Goal: Task Accomplishment & Management: Manage account settings

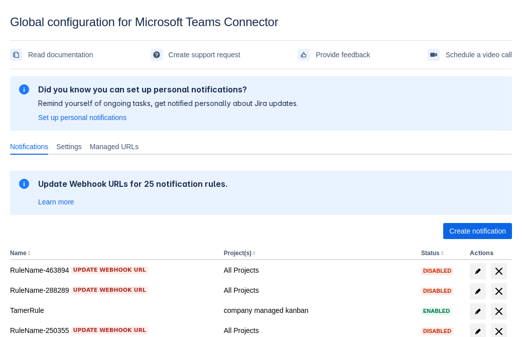
click at [477, 231] on span "Create notification" at bounding box center [477, 231] width 57 height 16
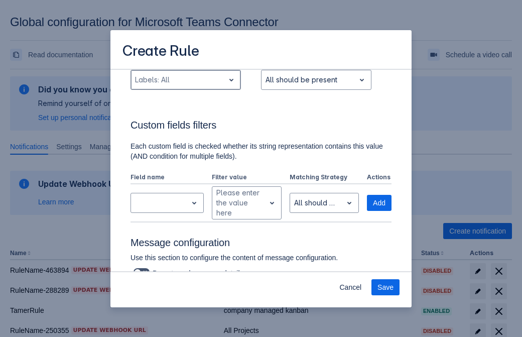
click at [185, 86] on div "Scrollable content" at bounding box center [177, 80] width 85 height 12
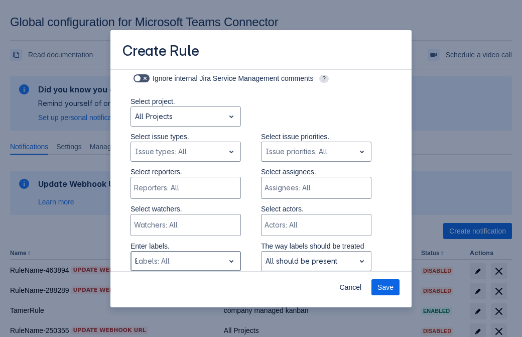
type input "801044_label"
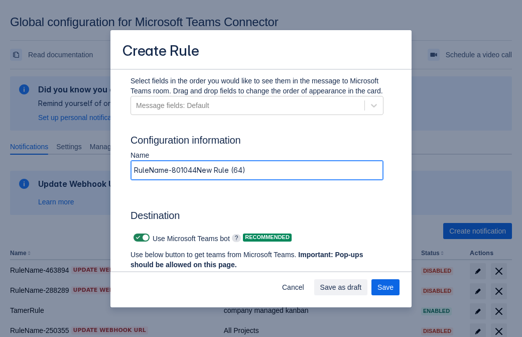
type input "RuleName-801044New Rule (64)"
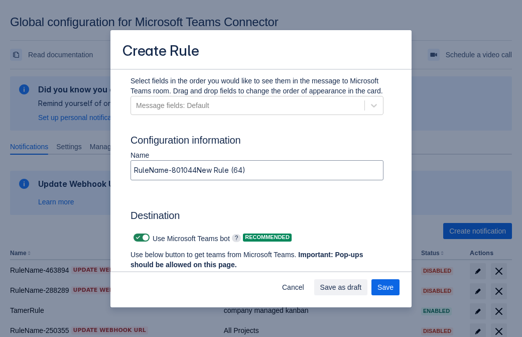
click at [136, 237] on span "Scrollable content" at bounding box center [138, 237] width 8 height 8
click at [136, 237] on input "Scrollable content" at bounding box center [136, 237] width 7 height 7
checkbox input "false"
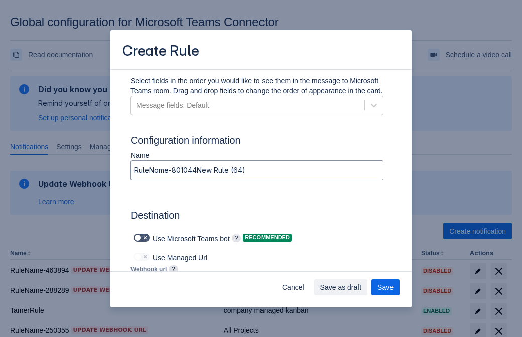
type input "https://prod-172.westeurope.logic.azure.com:443/workflows/ae977bb6ae334c9d95dfe…"
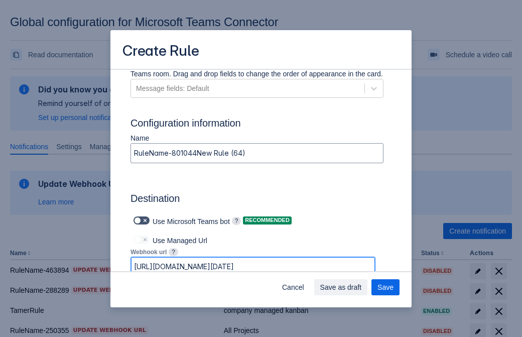
click at [362, 287] on span "Save as draft" at bounding box center [341, 287] width 42 height 16
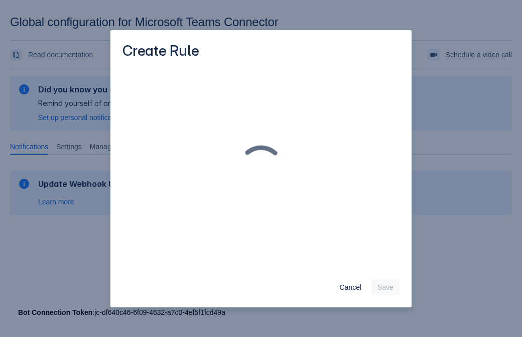
scroll to position [0, 0]
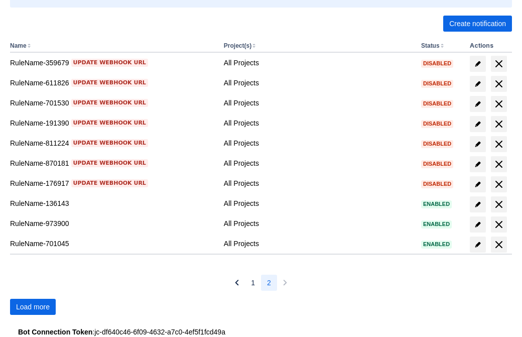
click at [33, 307] on span "Load more" at bounding box center [33, 307] width 34 height 16
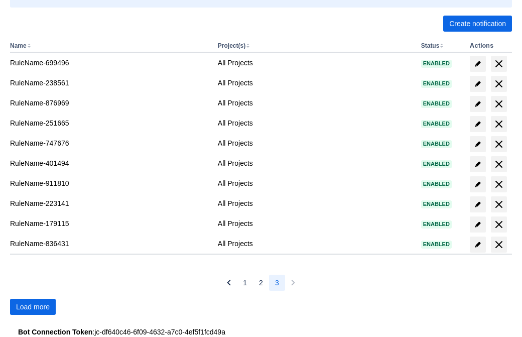
click at [33, 307] on span "Load more" at bounding box center [33, 307] width 34 height 16
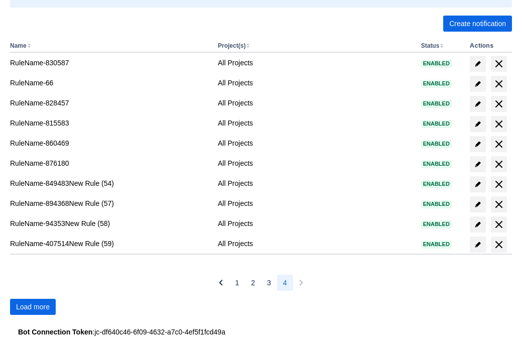
click at [33, 307] on span "Load more" at bounding box center [33, 307] width 34 height 16
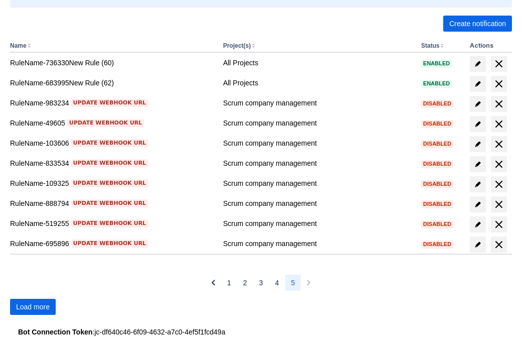
click at [33, 307] on span "Load more" at bounding box center [33, 307] width 34 height 16
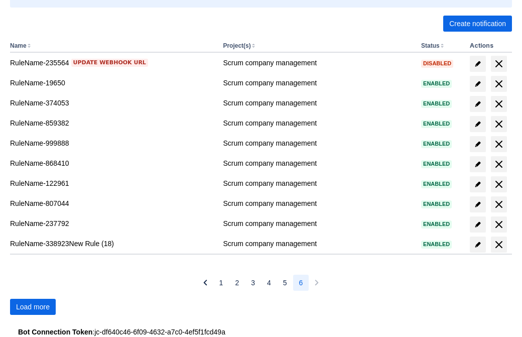
click at [33, 307] on span "Load more" at bounding box center [33, 307] width 34 height 16
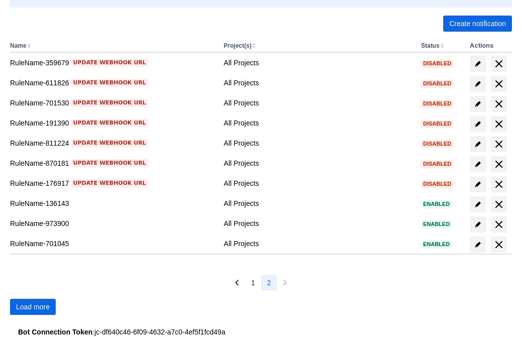
click at [33, 307] on span "Load more" at bounding box center [33, 307] width 34 height 16
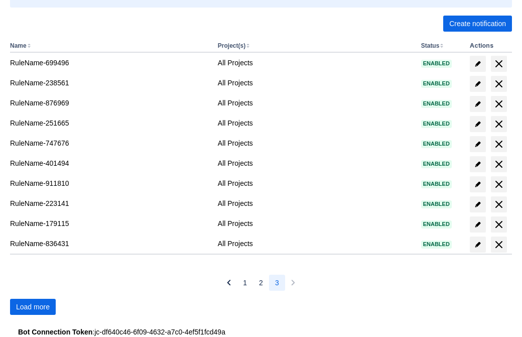
click at [33, 307] on span "Load more" at bounding box center [33, 307] width 34 height 16
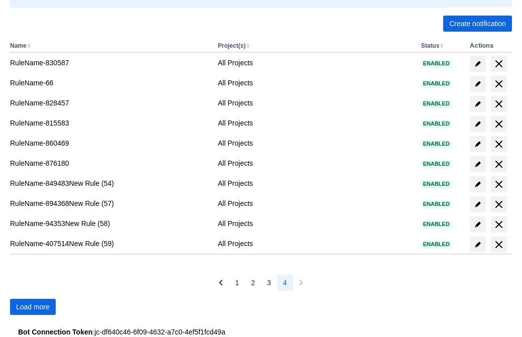
click at [33, 307] on span "Load more" at bounding box center [33, 307] width 34 height 16
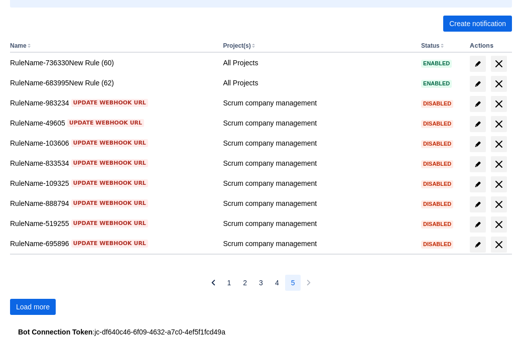
click at [33, 307] on span "Load more" at bounding box center [33, 307] width 34 height 16
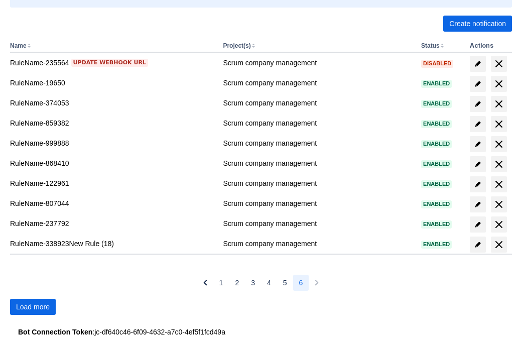
click at [33, 307] on span "Load more" at bounding box center [33, 307] width 34 height 16
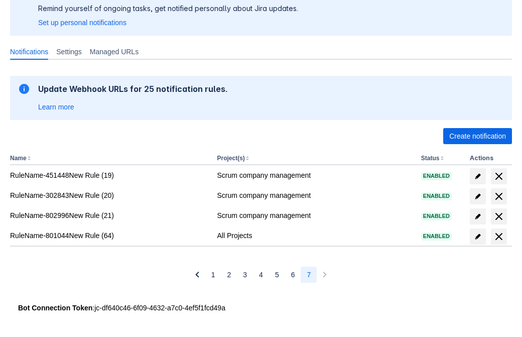
scroll to position [95, 0]
click at [498, 236] on span "delete" at bounding box center [499, 236] width 12 height 12
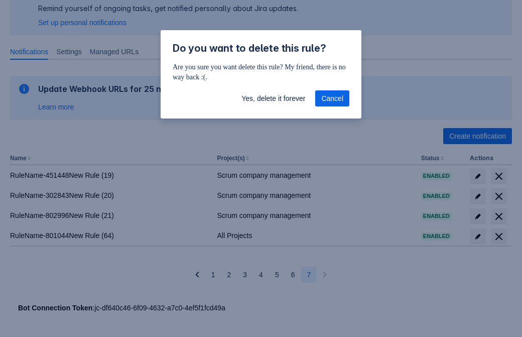
click at [273, 98] on span "Yes, delete it forever" at bounding box center [273, 98] width 64 height 16
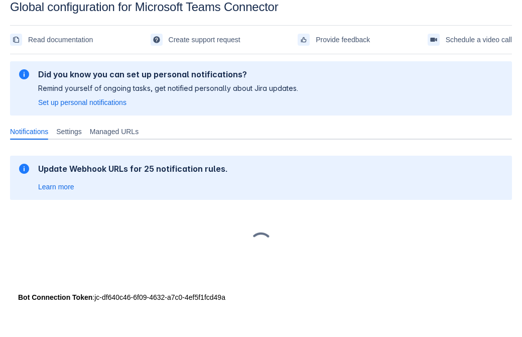
scroll to position [15, 0]
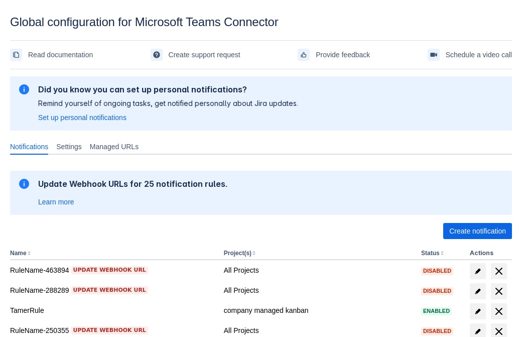
click at [477, 231] on span "Create notification" at bounding box center [477, 231] width 57 height 16
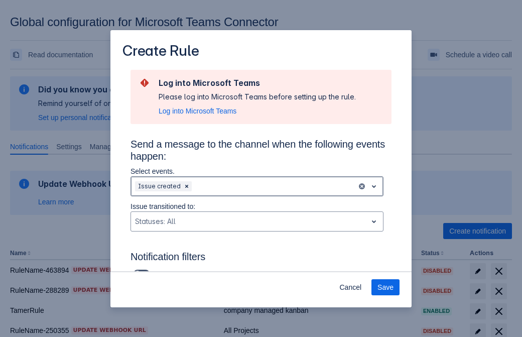
click at [257, 186] on div "Scrollable content" at bounding box center [273, 186] width 159 height 12
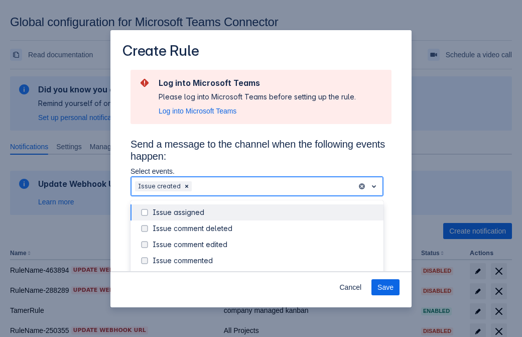
click at [265, 271] on div "Issue created" at bounding box center [265, 276] width 225 height 10
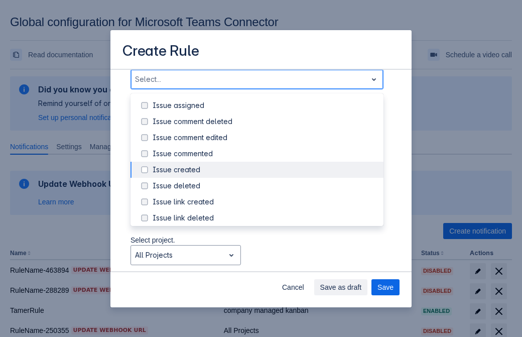
click at [265, 261] on div "Issue updated" at bounding box center [265, 266] width 225 height 10
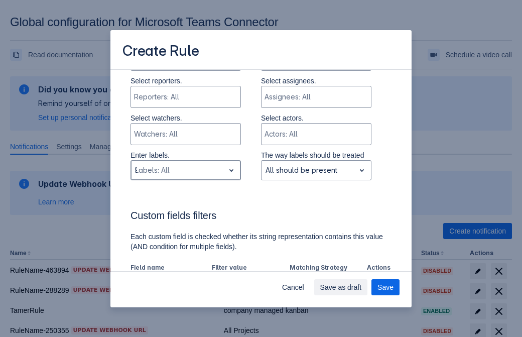
type input "911047_label"
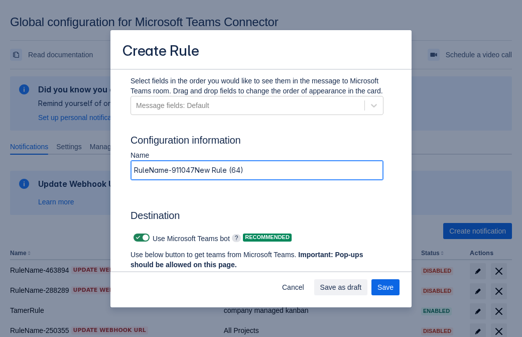
type input "RuleName-911047New Rule (64)"
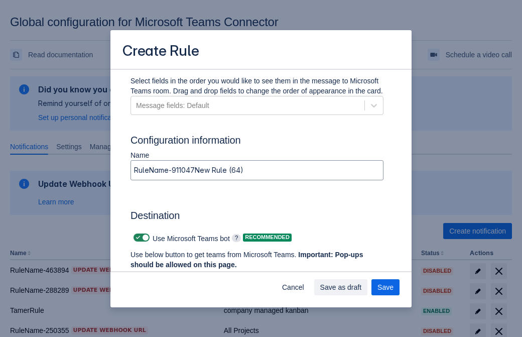
click at [136, 237] on span "Scrollable content" at bounding box center [138, 237] width 8 height 8
click at [136, 237] on input "Scrollable content" at bounding box center [136, 237] width 7 height 7
checkbox input "false"
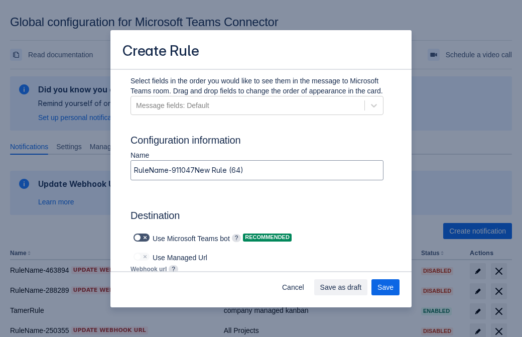
type input "https://prod-112.westeurope.logic.azure.com:443/workflows/bae959254738451b85002…"
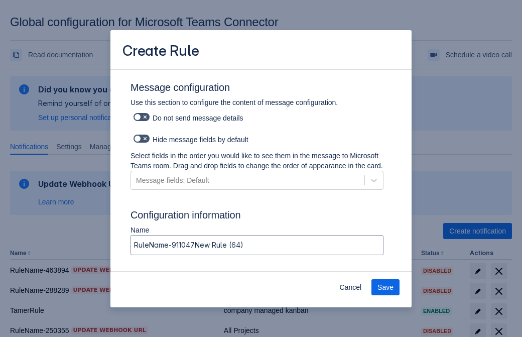
click at [385, 287] on span "Save" at bounding box center [385, 287] width 16 height 16
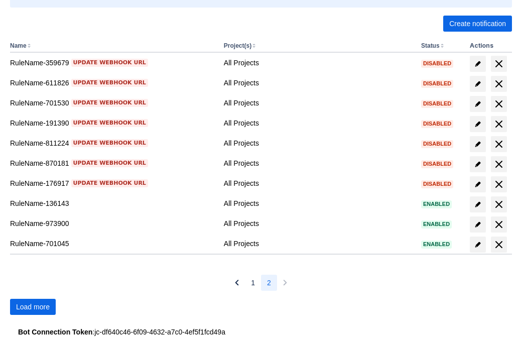
click at [33, 307] on span "Load more" at bounding box center [33, 307] width 34 height 16
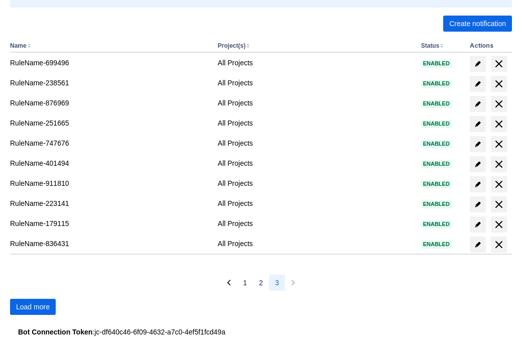
click at [33, 307] on span "Load more" at bounding box center [33, 307] width 34 height 16
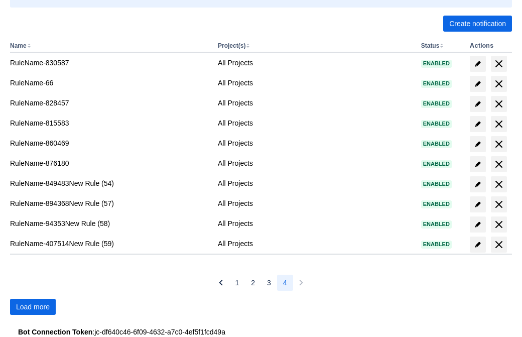
click at [33, 307] on span "Load more" at bounding box center [33, 307] width 34 height 16
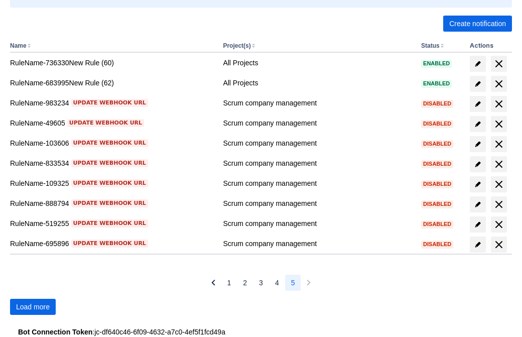
click at [33, 307] on span "Load more" at bounding box center [33, 307] width 34 height 16
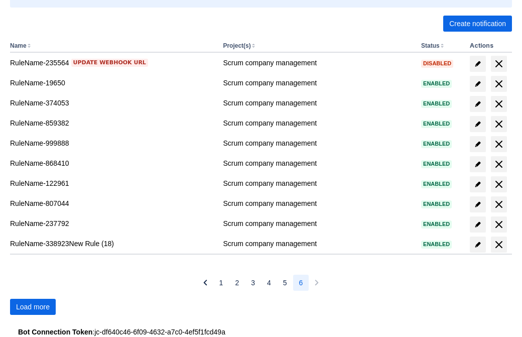
click at [33, 307] on span "Load more" at bounding box center [33, 307] width 34 height 16
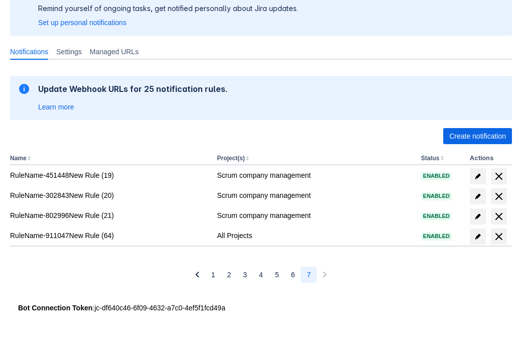
scroll to position [95, 0]
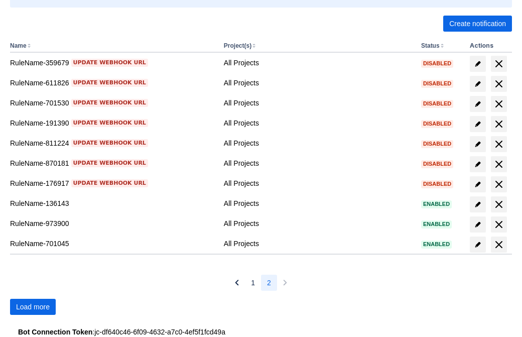
click at [33, 307] on span "Load more" at bounding box center [33, 307] width 34 height 16
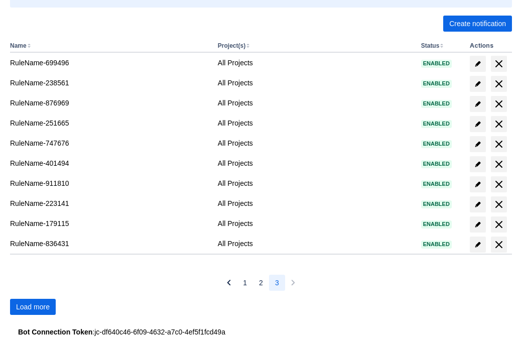
click at [33, 307] on span "Load more" at bounding box center [33, 307] width 34 height 16
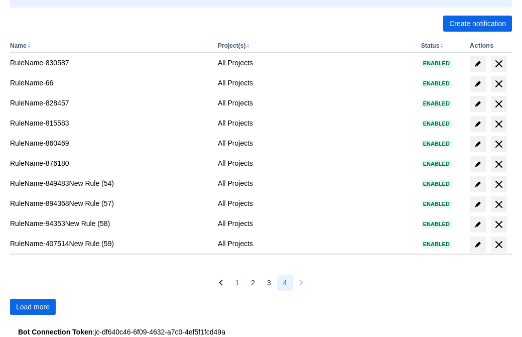
click at [33, 307] on span "Load more" at bounding box center [33, 307] width 34 height 16
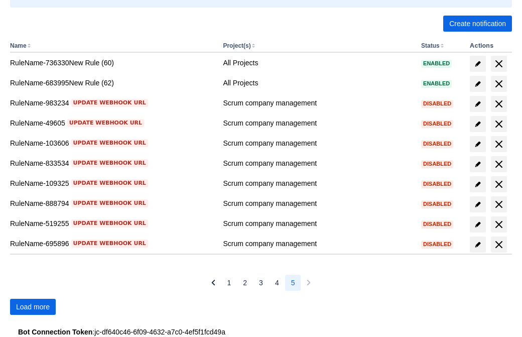
click at [33, 307] on span "Load more" at bounding box center [33, 307] width 34 height 16
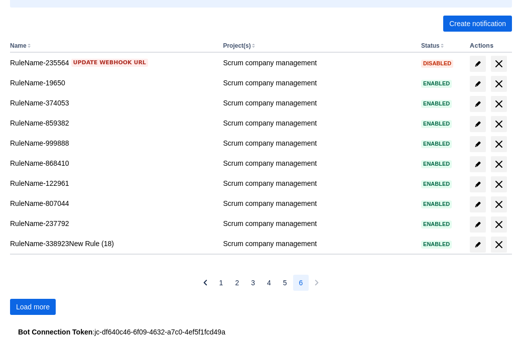
click at [33, 307] on span "Load more" at bounding box center [33, 307] width 34 height 16
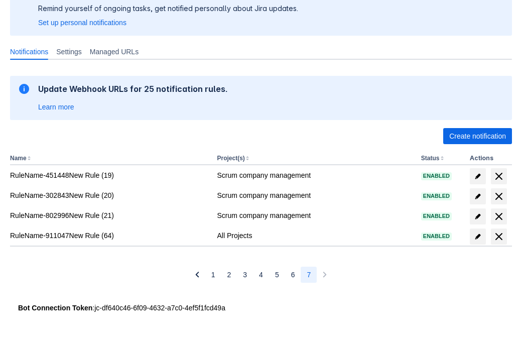
scroll to position [95, 0]
click at [498, 236] on span "delete" at bounding box center [499, 236] width 12 height 12
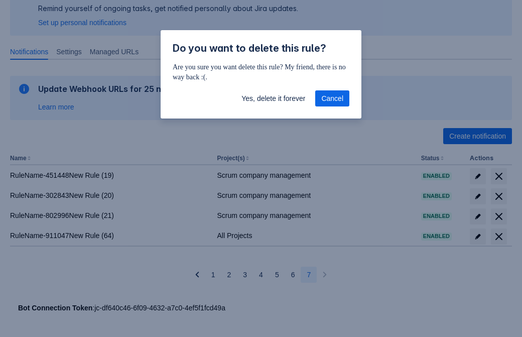
click at [273, 98] on span "Yes, delete it forever" at bounding box center [273, 98] width 64 height 16
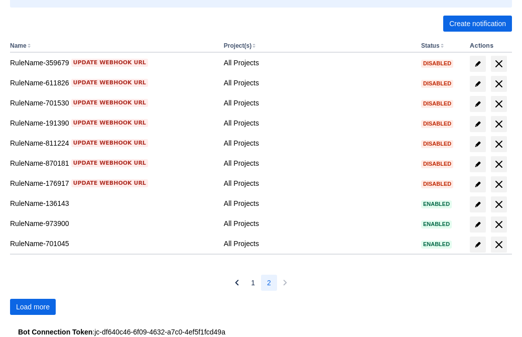
click at [33, 307] on span "Load more" at bounding box center [33, 307] width 34 height 16
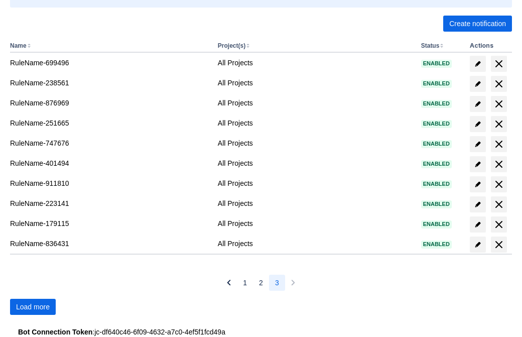
click at [33, 307] on span "Load more" at bounding box center [33, 307] width 34 height 16
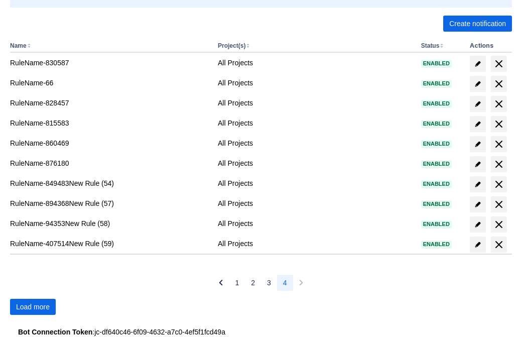
click at [33, 307] on span "Load more" at bounding box center [33, 307] width 34 height 16
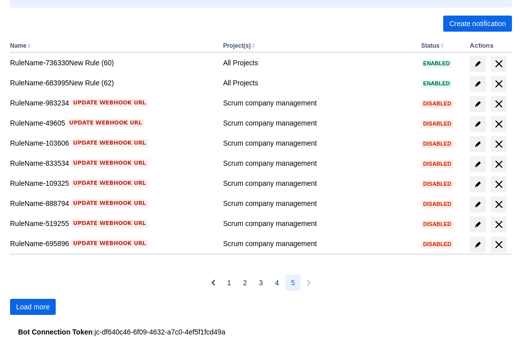
click at [33, 307] on span "Load more" at bounding box center [33, 307] width 34 height 16
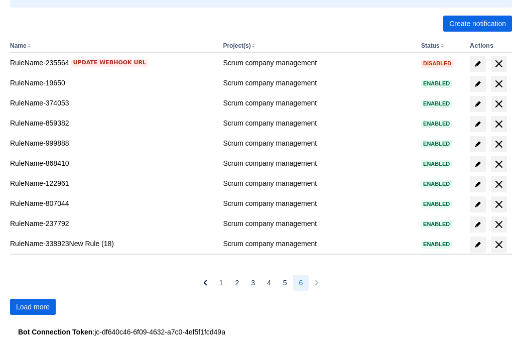
click at [33, 307] on span "Load more" at bounding box center [33, 307] width 34 height 16
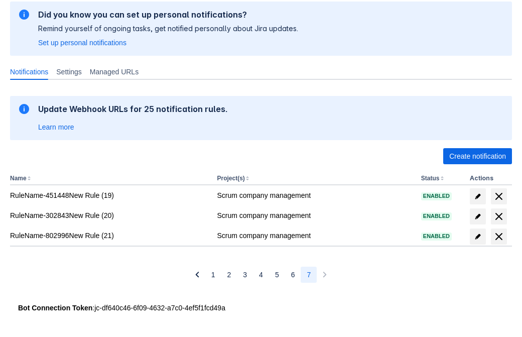
scroll to position [75, 0]
